Goal: Task Accomplishment & Management: Complete application form

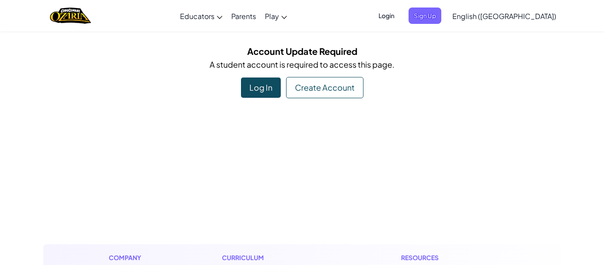
click at [258, 91] on div "Log In" at bounding box center [261, 87] width 40 height 20
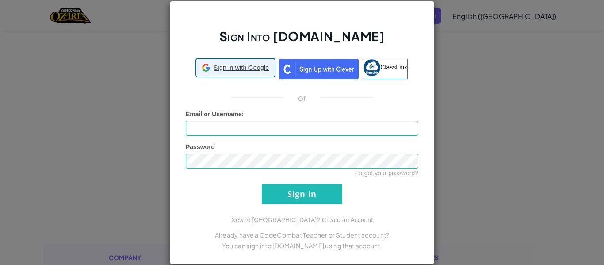
click at [239, 64] on span "Sign in with Google" at bounding box center [240, 67] width 55 height 9
